Goal: Information Seeking & Learning: Learn about a topic

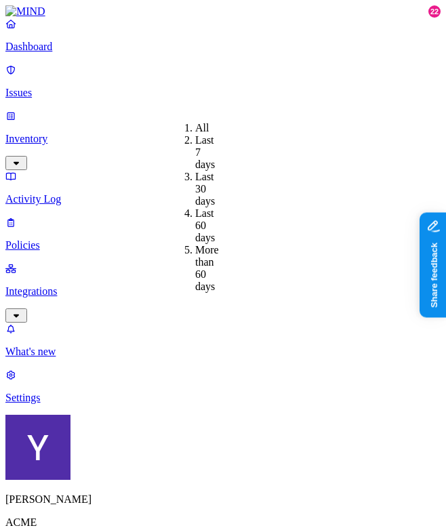
click at [195, 144] on div "Last 7 days" at bounding box center [195, 152] width 0 height 37
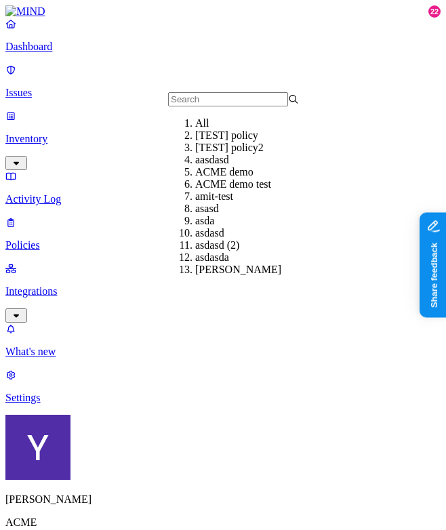
click at [209, 142] on div "[TEST] policy" at bounding box center [260, 135] width 131 height 12
